Goal: Information Seeking & Learning: Learn about a topic

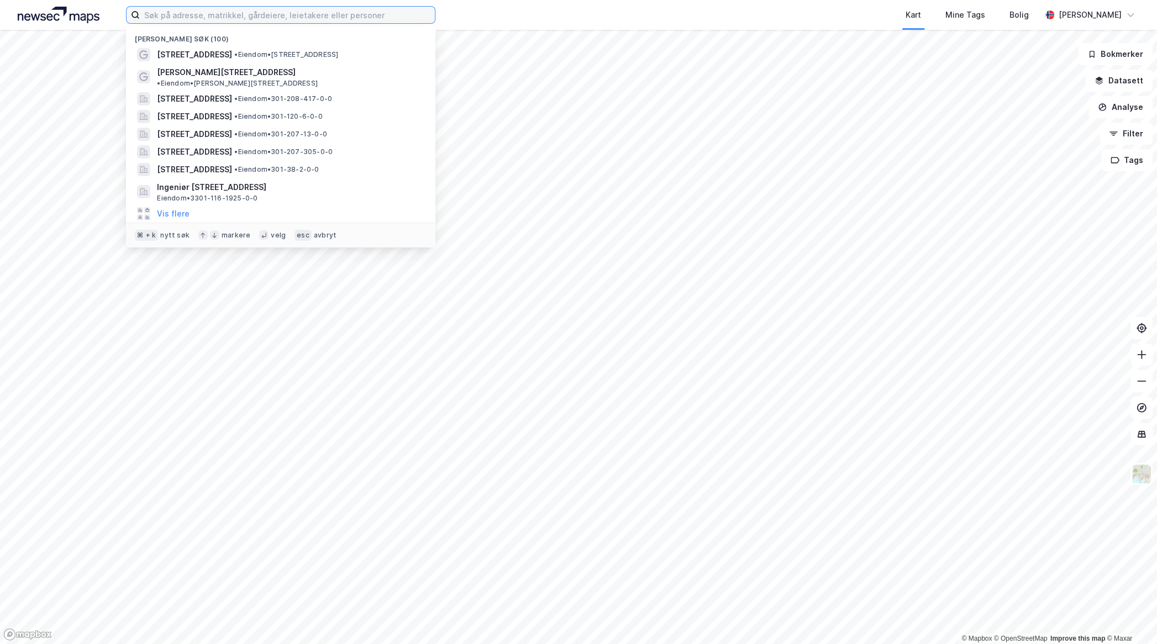
click at [174, 20] on input at bounding box center [287, 15] width 295 height 17
paste input "[STREET_ADDRESS]"
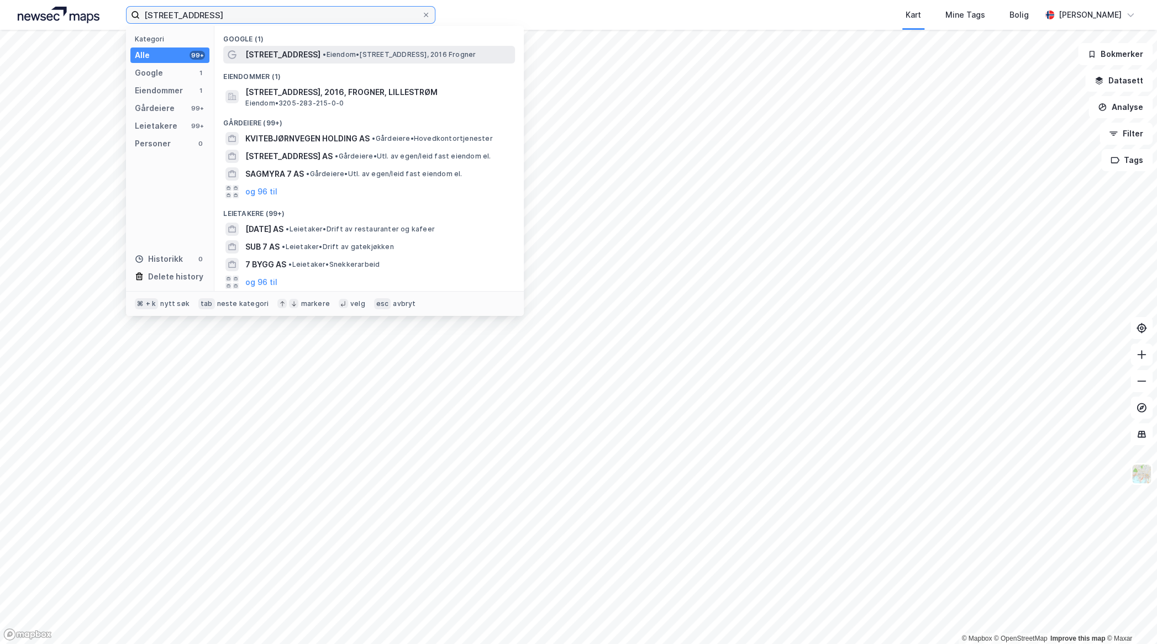
type input "[STREET_ADDRESS]"
click at [267, 54] on span "[STREET_ADDRESS]" at bounding box center [282, 54] width 75 height 13
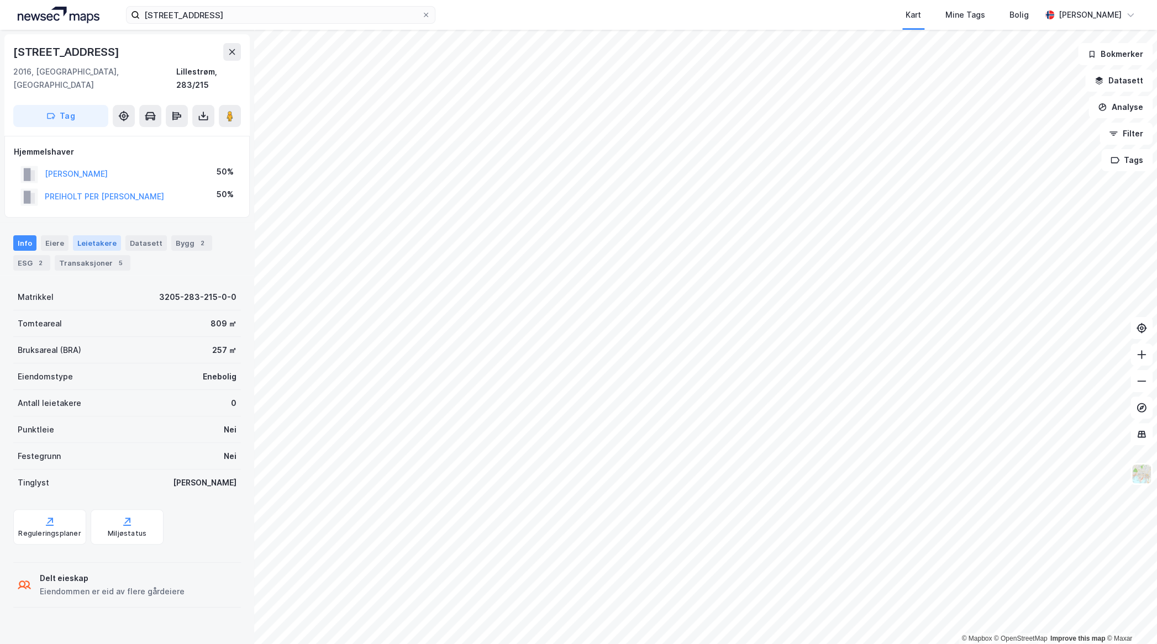
click at [76, 235] on div "Leietakere" at bounding box center [97, 242] width 48 height 15
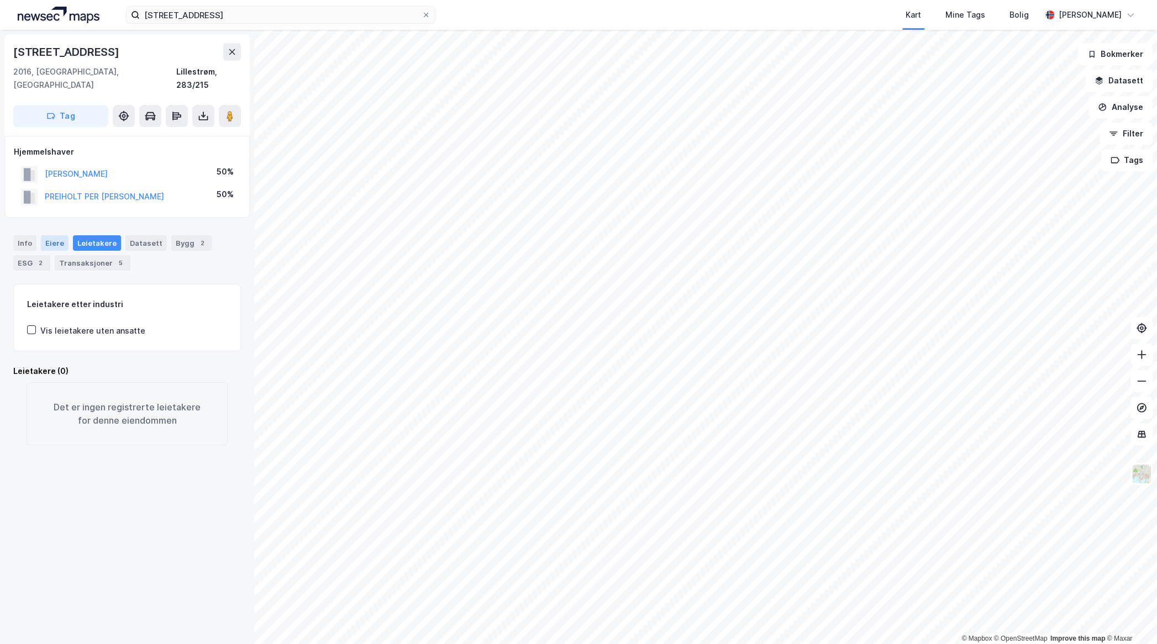
click at [47, 235] on div "Eiere" at bounding box center [55, 242] width 28 height 15
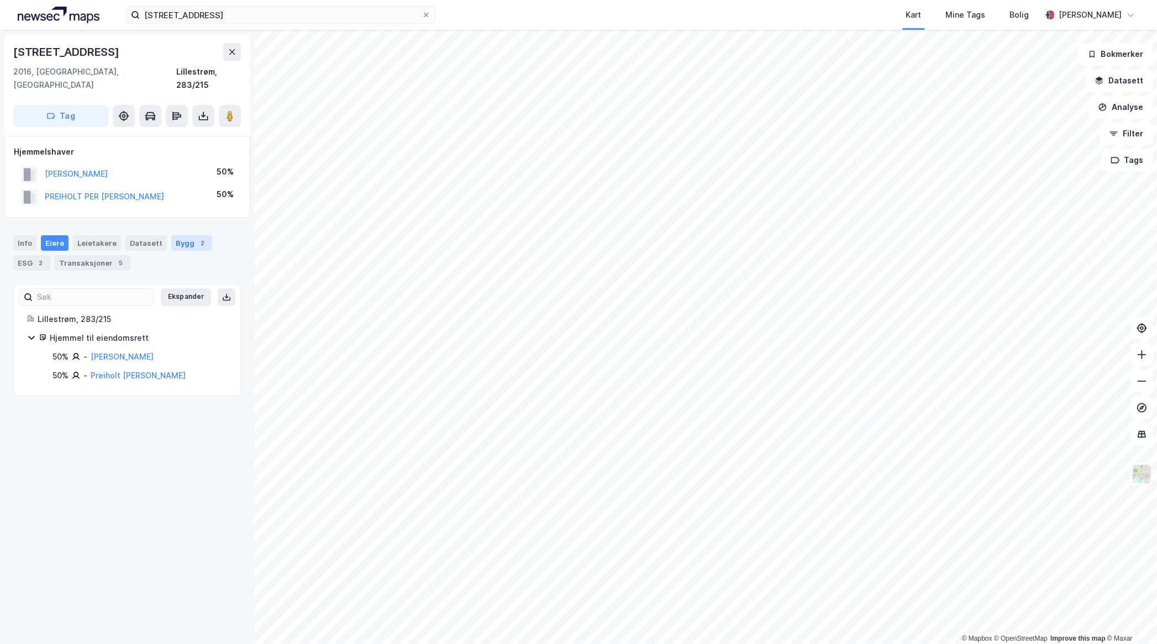
click at [174, 235] on div "Bygg 2" at bounding box center [191, 242] width 41 height 15
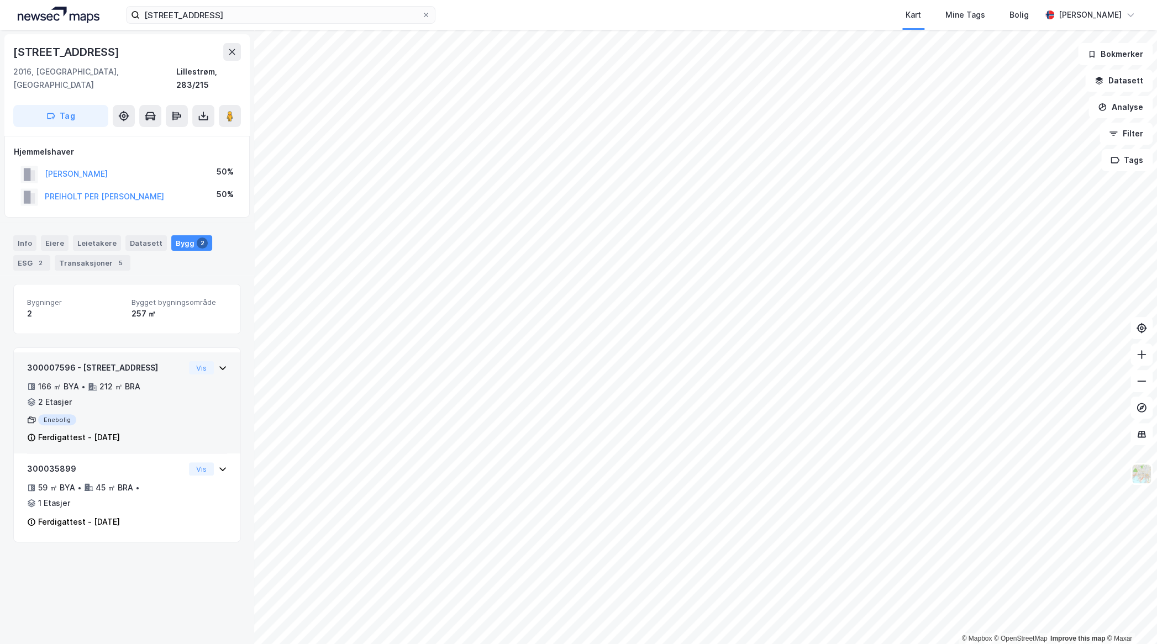
click at [222, 364] on icon at bounding box center [222, 368] width 9 height 9
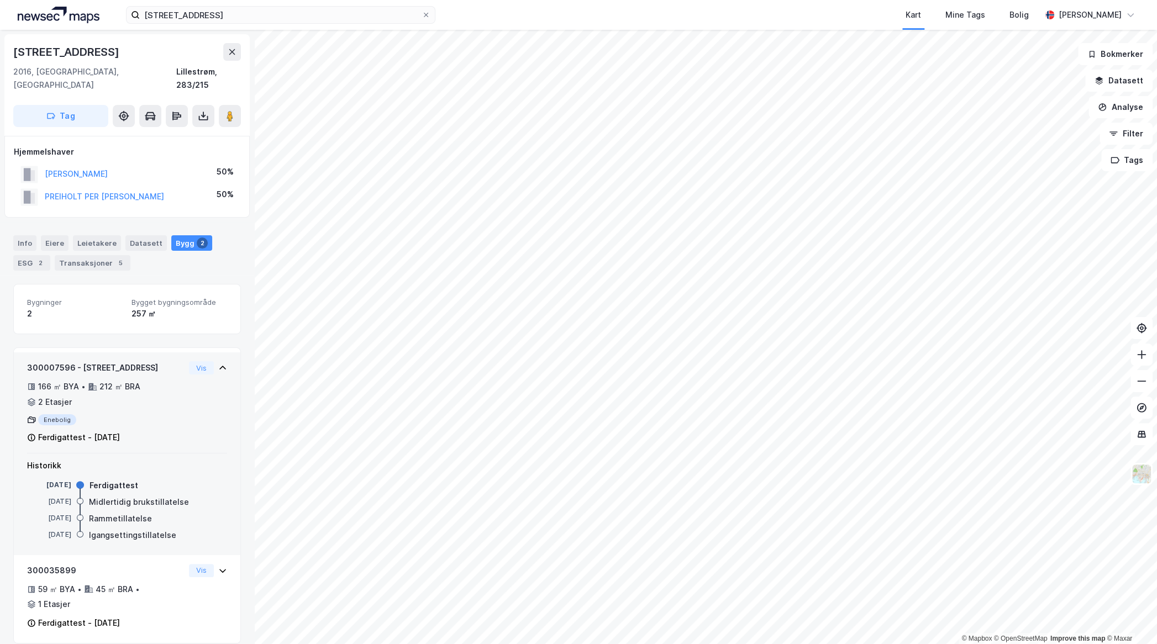
click at [221, 364] on icon at bounding box center [222, 368] width 9 height 9
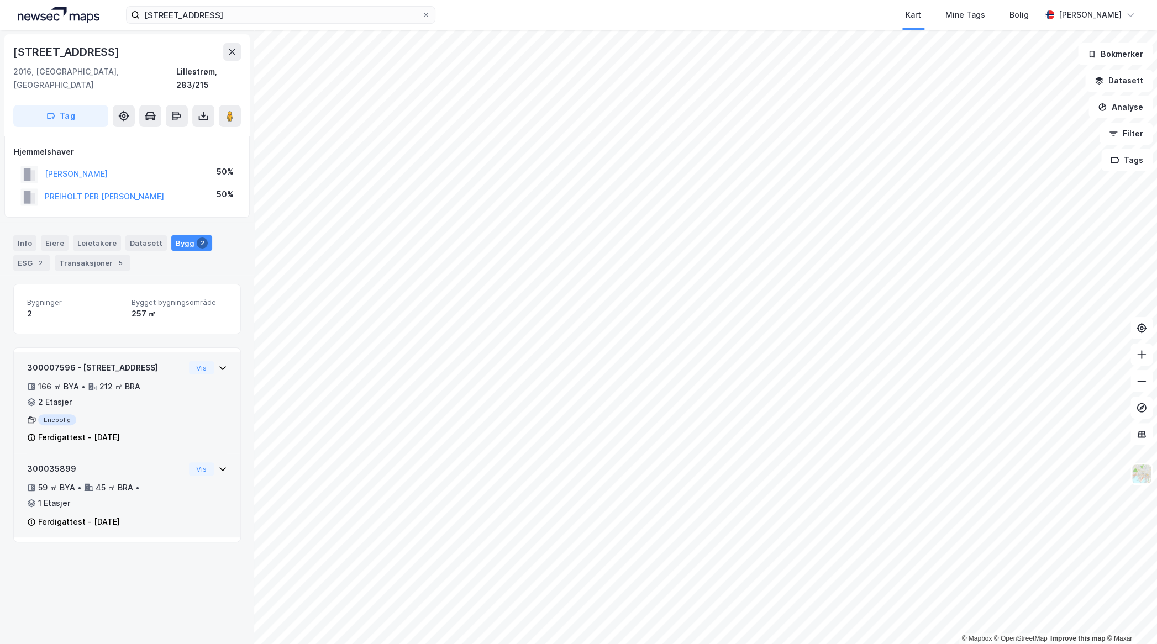
click at [220, 462] on div "Vis" at bounding box center [208, 468] width 38 height 13
click at [85, 255] on div "Transaksjoner 5" at bounding box center [93, 262] width 76 height 15
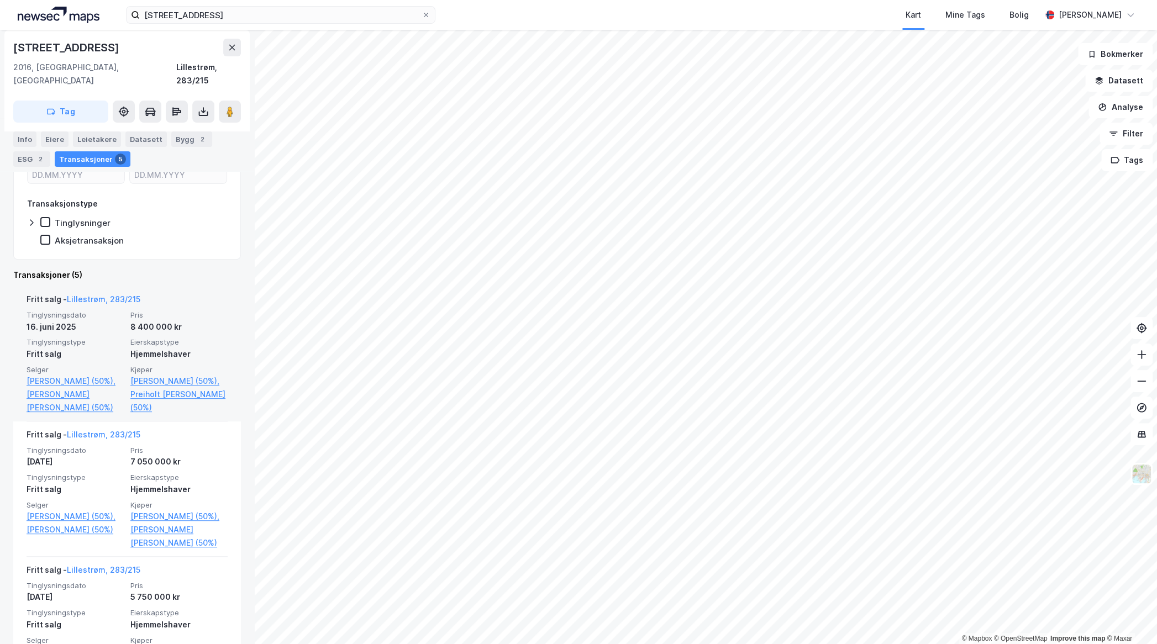
scroll to position [200, 0]
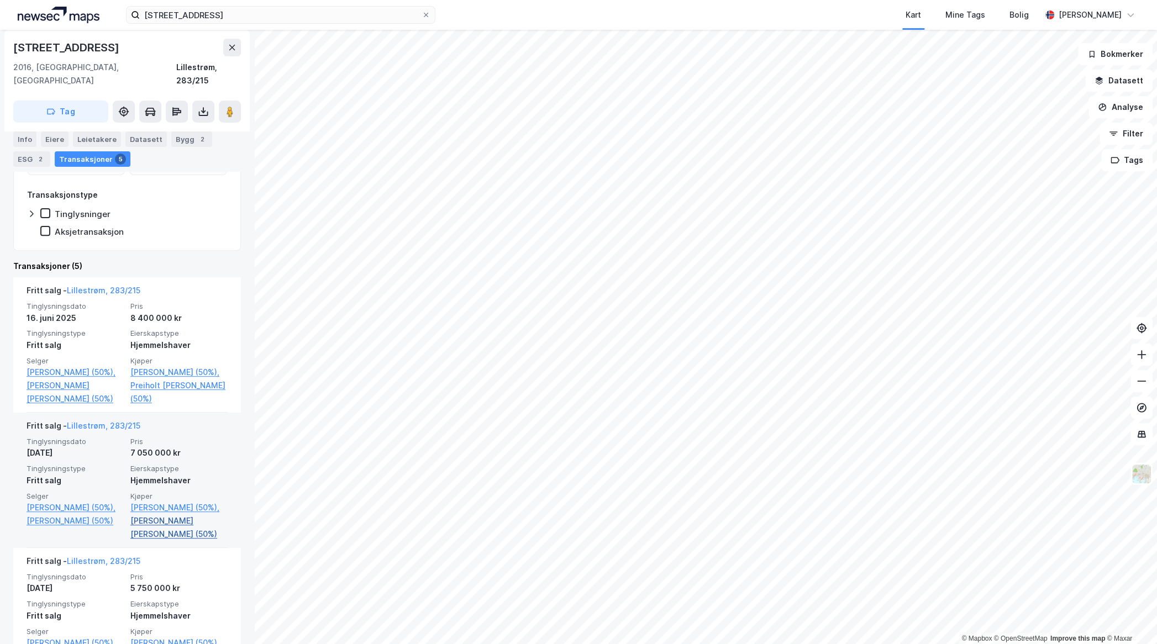
click at [147, 535] on link "[PERSON_NAME] [PERSON_NAME] (50%)" at bounding box center [178, 527] width 97 height 27
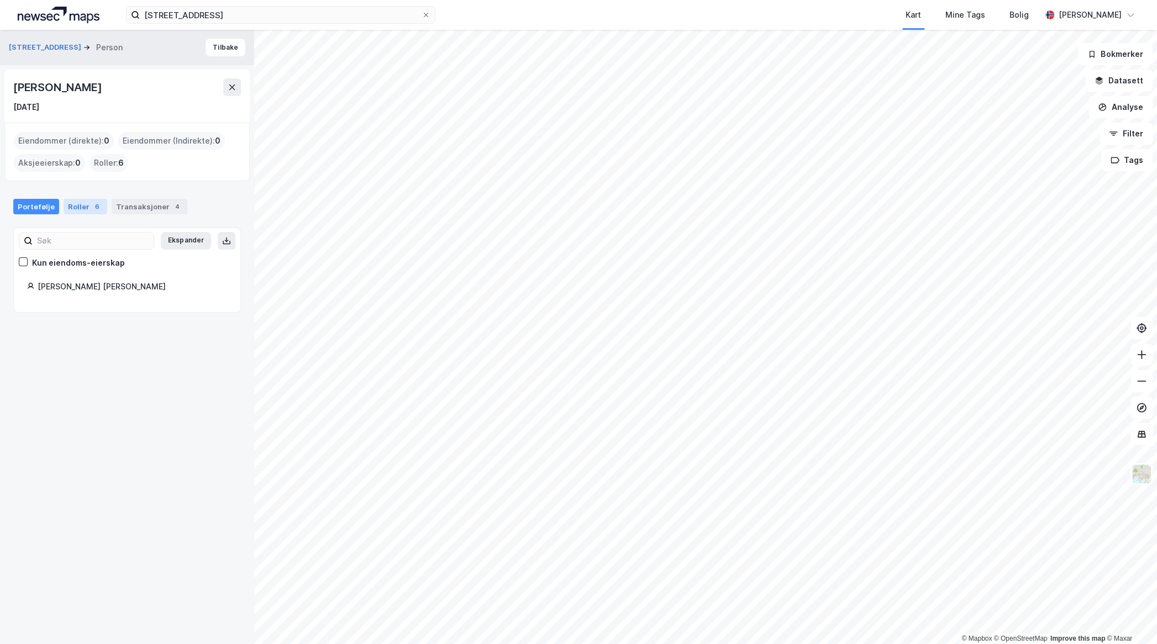
click at [78, 206] on div "Roller 6" at bounding box center [86, 206] width 44 height 15
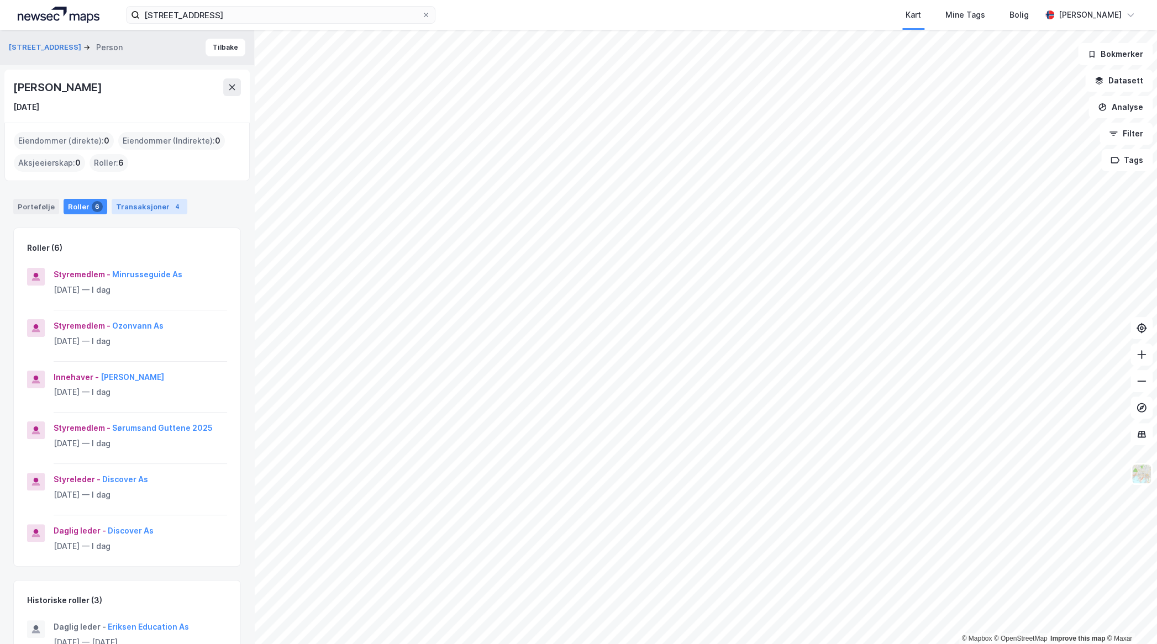
drag, startPoint x: 148, startPoint y: 207, endPoint x: 140, endPoint y: 211, distance: 8.6
click at [148, 207] on div "Transaksjoner 4" at bounding box center [150, 206] width 76 height 15
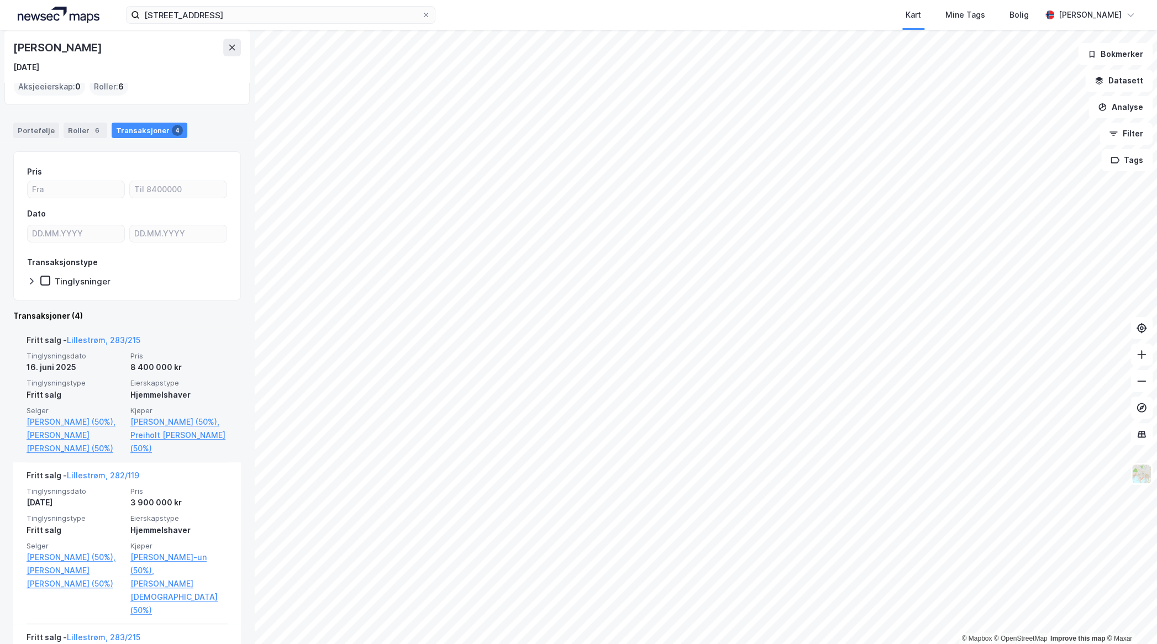
scroll to position [83, 0]
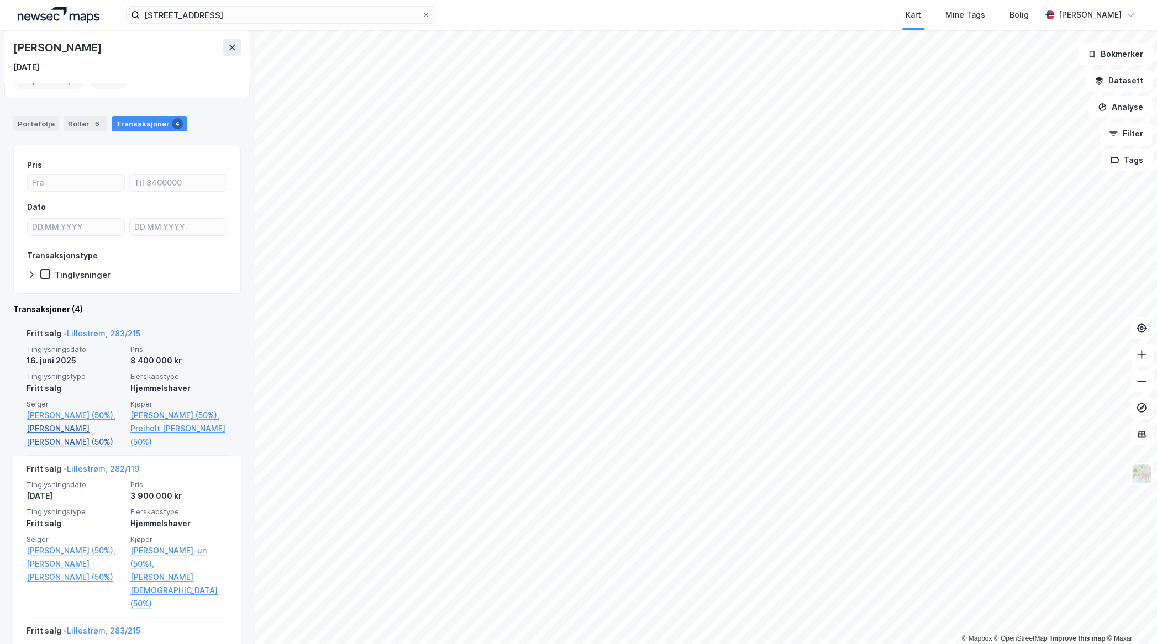
click at [41, 448] on link "[PERSON_NAME] [PERSON_NAME] (50%)" at bounding box center [75, 435] width 97 height 27
click at [39, 444] on link "[PERSON_NAME] [PERSON_NAME] (50%)" at bounding box center [75, 435] width 97 height 27
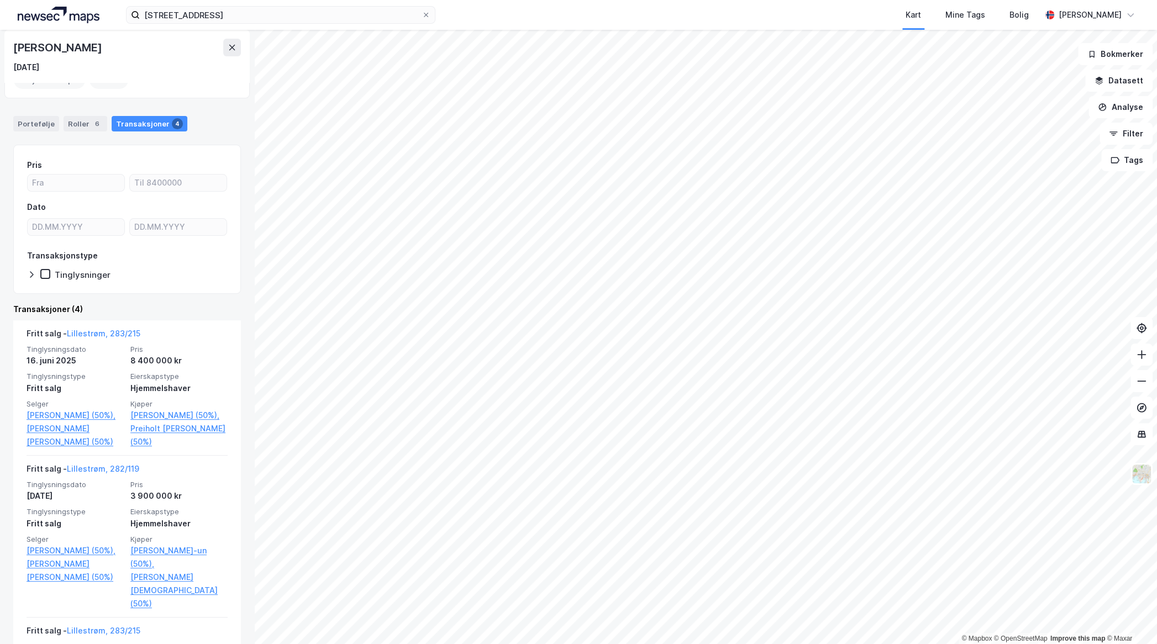
drag, startPoint x: 14, startPoint y: 46, endPoint x: 122, endPoint y: 43, distance: 107.8
click at [104, 43] on div "[PERSON_NAME]" at bounding box center [58, 48] width 91 height 18
copy div "[PERSON_NAME]"
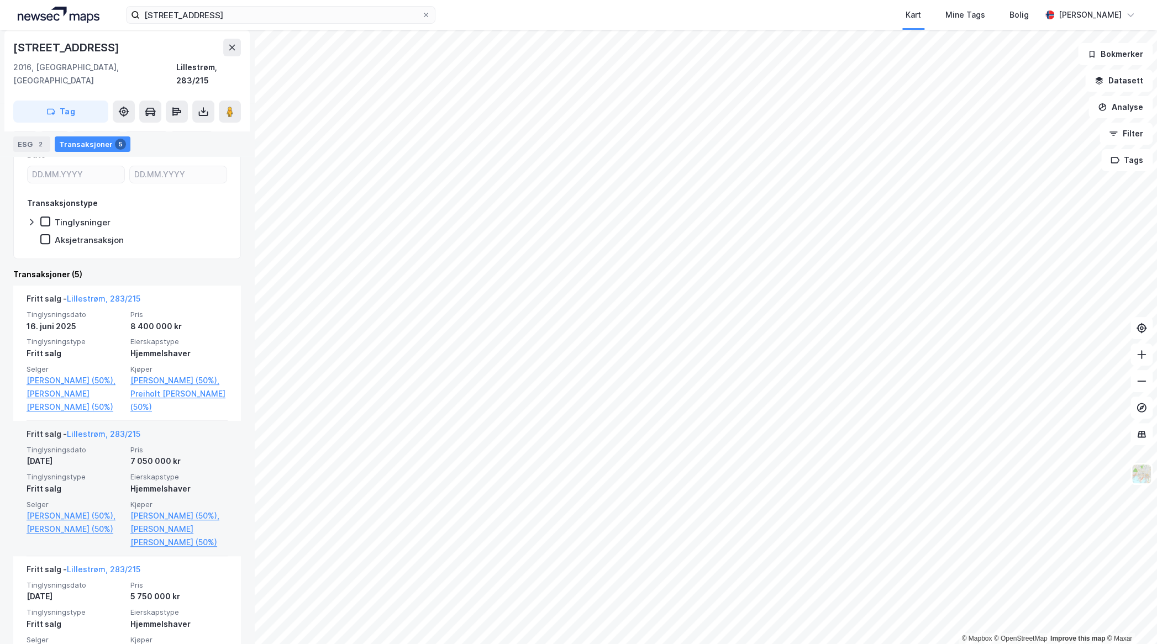
scroll to position [194, 0]
